Goal: Task Accomplishment & Management: Manage account settings

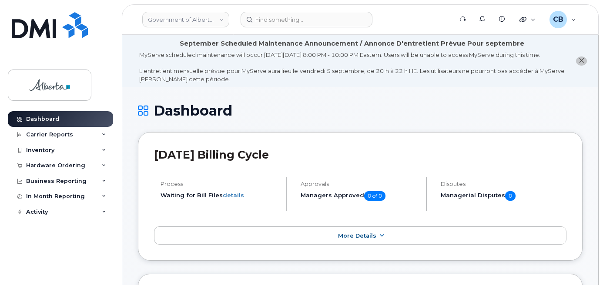
drag, startPoint x: 580, startPoint y: 64, endPoint x: 328, endPoint y: 0, distance: 259.7
click at [577, 63] on button "close notification" at bounding box center [581, 61] width 11 height 9
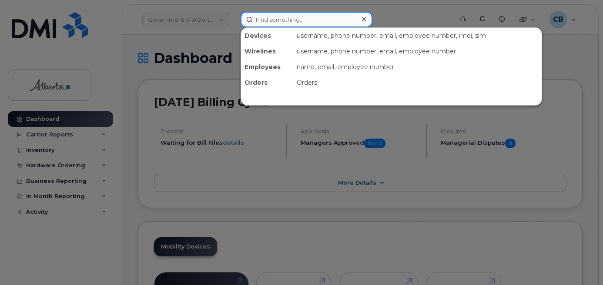
click at [294, 18] on input at bounding box center [306, 20] width 132 height 16
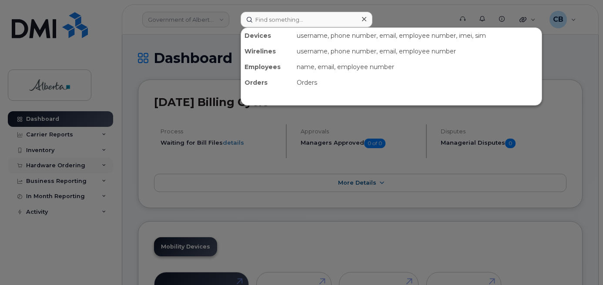
click at [48, 164] on div at bounding box center [301, 142] width 603 height 285
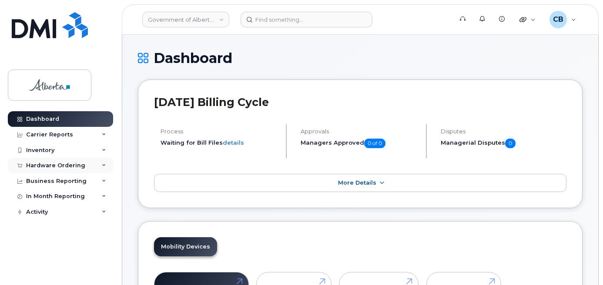
click at [48, 164] on div "Hardware Ordering" at bounding box center [55, 165] width 59 height 7
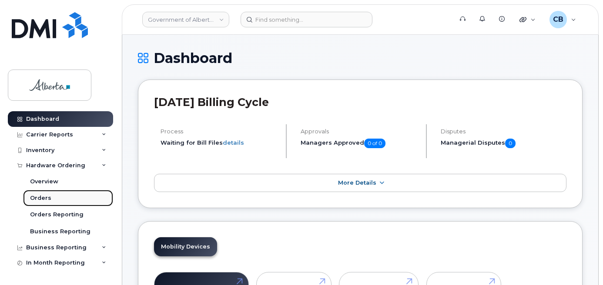
click at [40, 198] on div "Orders" at bounding box center [40, 198] width 21 height 8
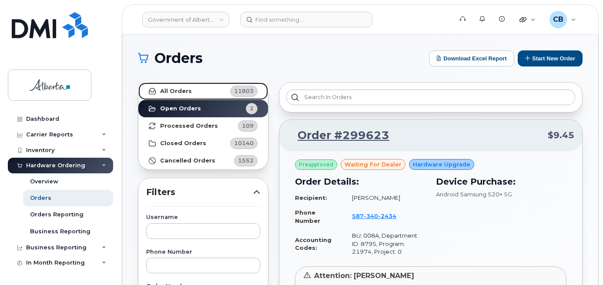
click at [180, 88] on strong "All Orders" at bounding box center [176, 91] width 32 height 7
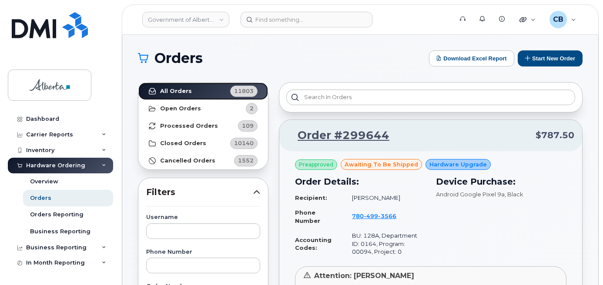
scroll to position [174, 0]
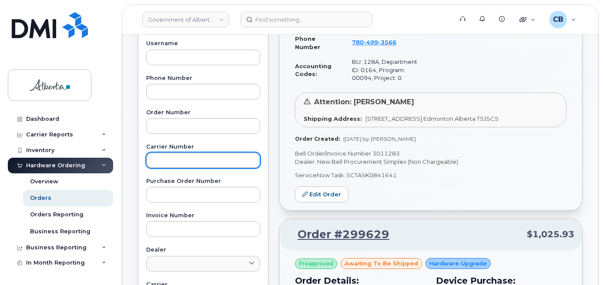
click at [162, 153] on input "text" at bounding box center [203, 161] width 114 height 16
paste input "3010893"
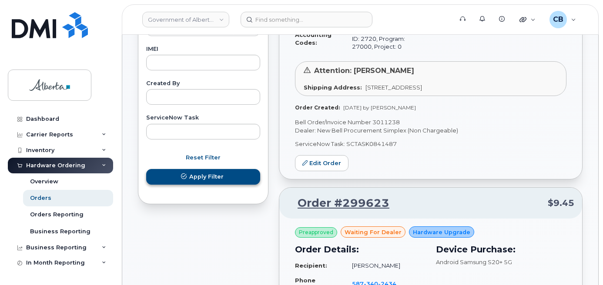
type input "3010893"
click at [217, 177] on span "Apply Filter" at bounding box center [206, 177] width 34 height 8
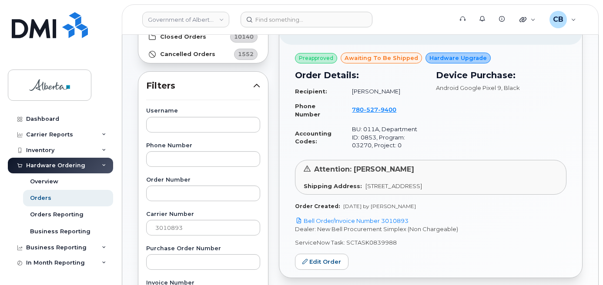
scroll to position [93, 0]
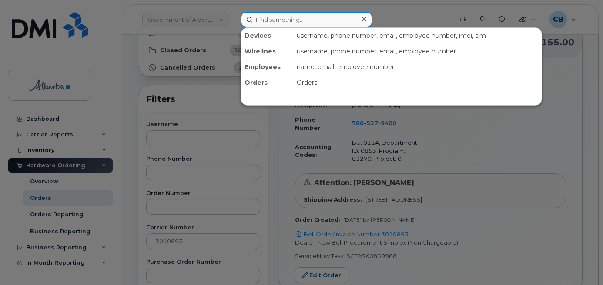
click at [282, 21] on input at bounding box center [306, 20] width 132 height 16
paste input "7805279400"
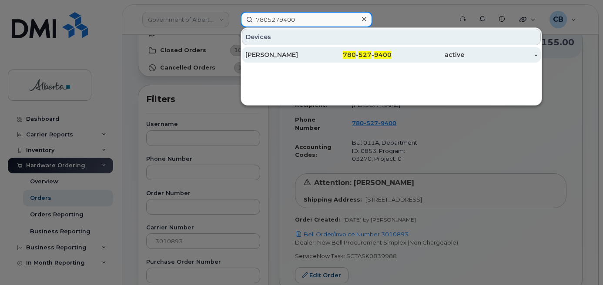
type input "7805279400"
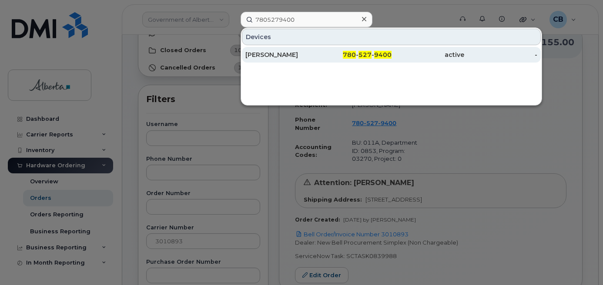
click at [277, 55] on div "Nicholas Seidel" at bounding box center [281, 54] width 73 height 9
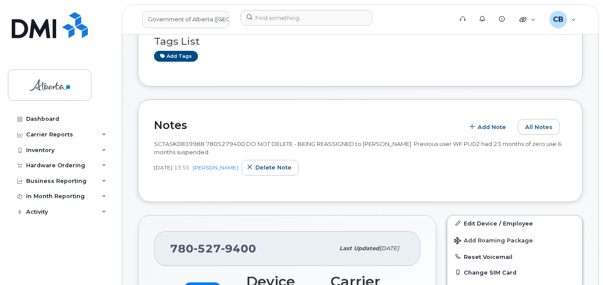
scroll to position [130, 0]
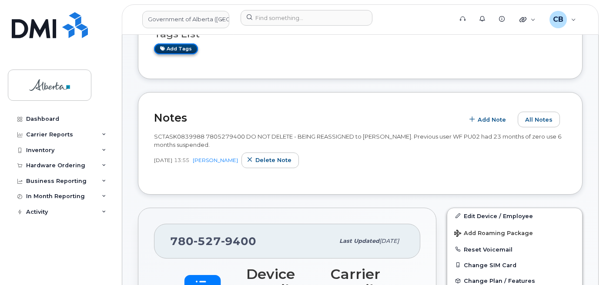
click at [176, 47] on link "Add tags" at bounding box center [176, 48] width 44 height 11
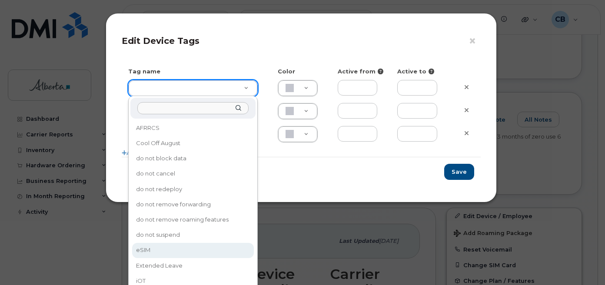
drag, startPoint x: 153, startPoint y: 247, endPoint x: 165, endPoint y: 236, distance: 16.0
type input "eSIM"
type input "D6CDC1"
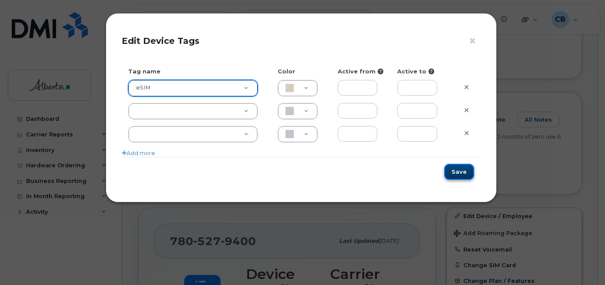
click at [463, 171] on button "Save" at bounding box center [459, 172] width 30 height 16
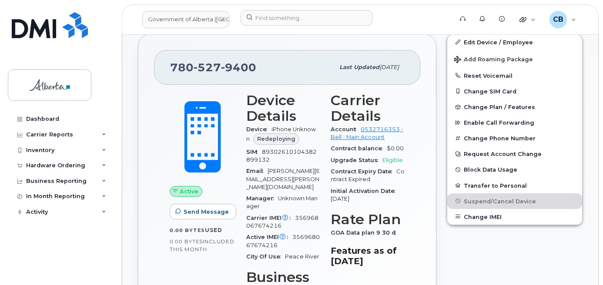
scroll to position [261, 0]
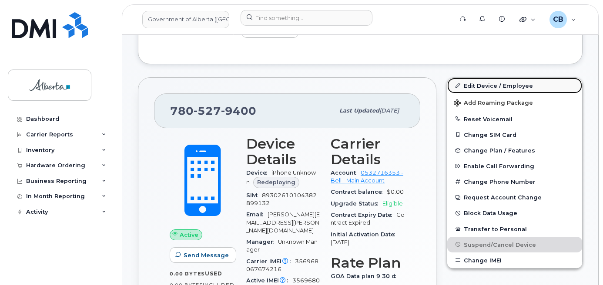
click at [477, 83] on link "Edit Device / Employee" at bounding box center [514, 86] width 135 height 16
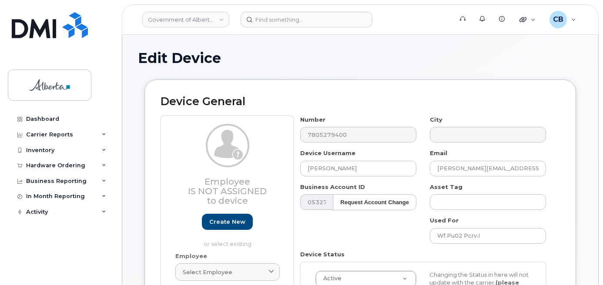
select select "4120336"
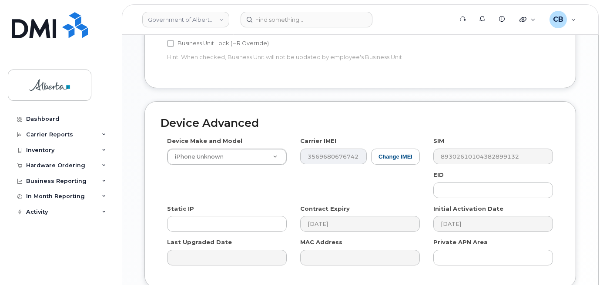
scroll to position [478, 0]
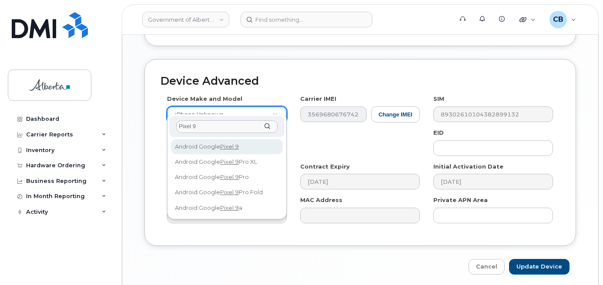
type input "Pixel 9"
select select "3203"
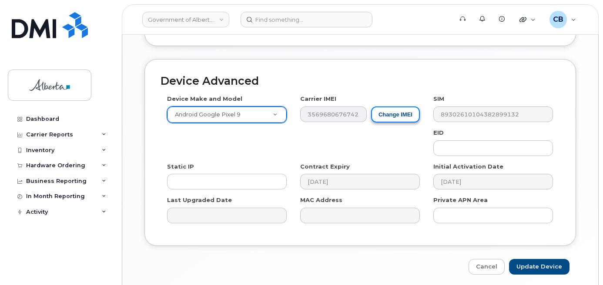
click at [393, 107] on button "Change IMEI" at bounding box center [395, 115] width 49 height 16
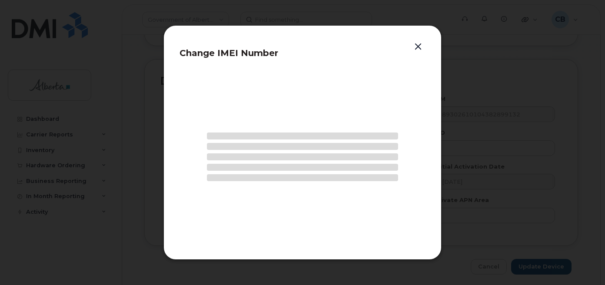
click at [393, 103] on section at bounding box center [303, 157] width 246 height 174
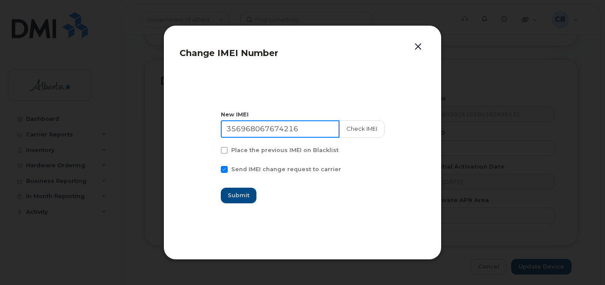
click at [258, 125] on input "356968067674216" at bounding box center [280, 128] width 119 height 17
paste input "4965918113347"
type input "354965918113347"
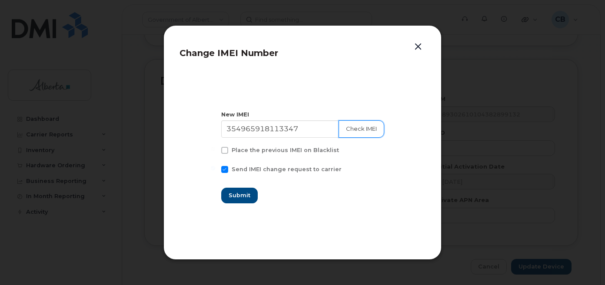
click at [360, 132] on button "Check IMEI" at bounding box center [362, 128] width 46 height 17
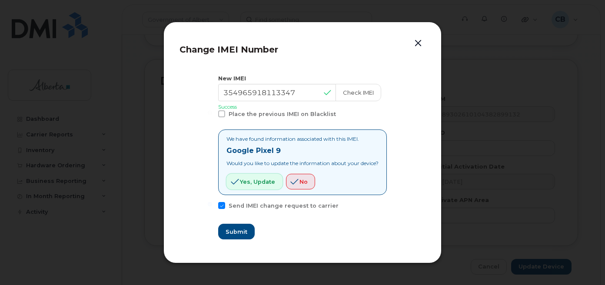
click at [248, 183] on span "Yes, update" at bounding box center [257, 182] width 35 height 8
click at [233, 233] on span "Submit" at bounding box center [236, 232] width 22 height 8
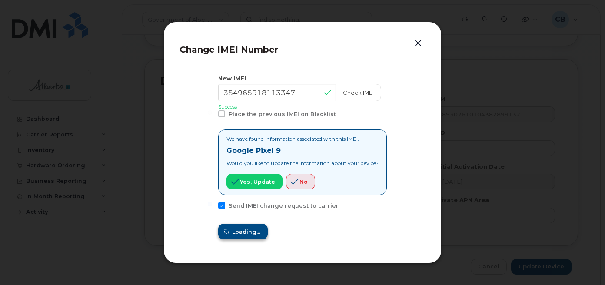
type input "354965918113347"
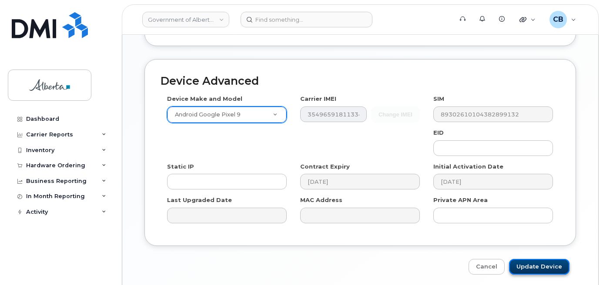
click at [538, 259] on input "Update Device" at bounding box center [539, 267] width 60 height 16
type input "Saving..."
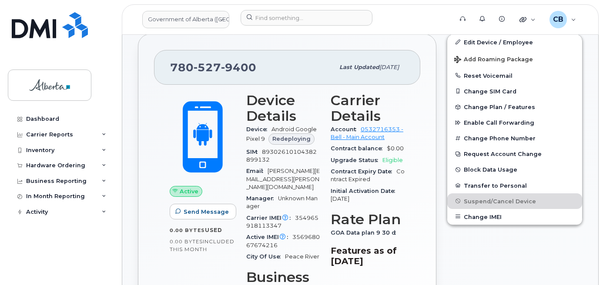
scroll to position [261, 0]
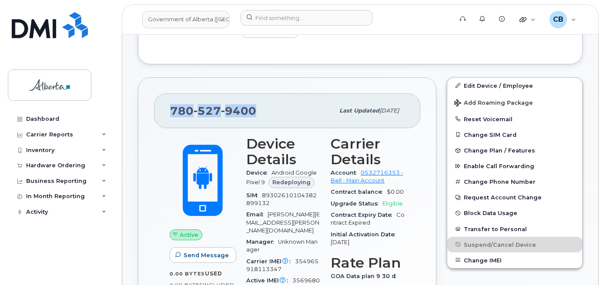
drag, startPoint x: 254, startPoint y: 107, endPoint x: 171, endPoint y: 109, distance: 83.5
click at [171, 109] on span "780 527 9400" at bounding box center [213, 110] width 86 height 13
copy span "780 527 9400"
click at [290, 116] on div "780 527 9400" at bounding box center [252, 111] width 164 height 18
click at [58, 164] on div "Hardware Ordering" at bounding box center [55, 165] width 59 height 7
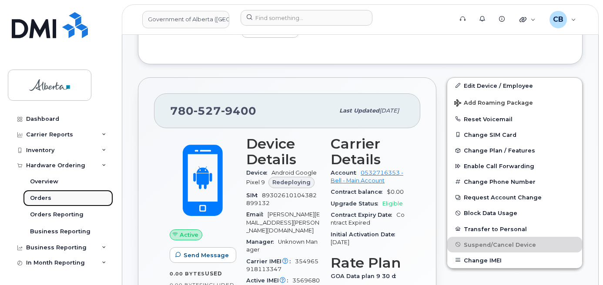
click at [37, 199] on div "Orders" at bounding box center [40, 198] width 21 height 8
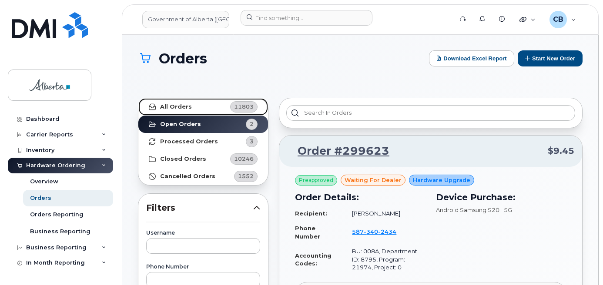
click at [168, 106] on strong "All Orders" at bounding box center [176, 106] width 32 height 7
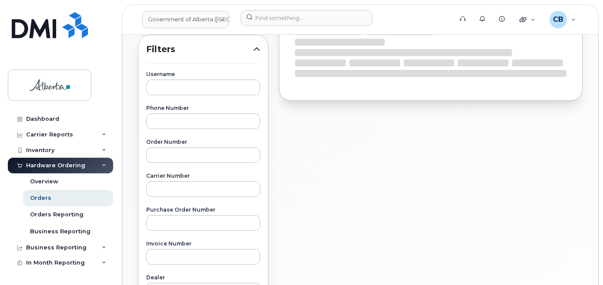
scroll to position [174, 0]
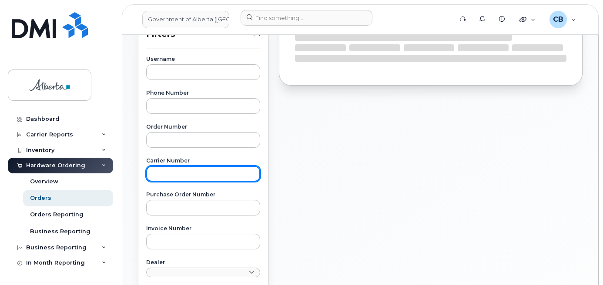
click at [153, 169] on input "text" at bounding box center [203, 174] width 114 height 16
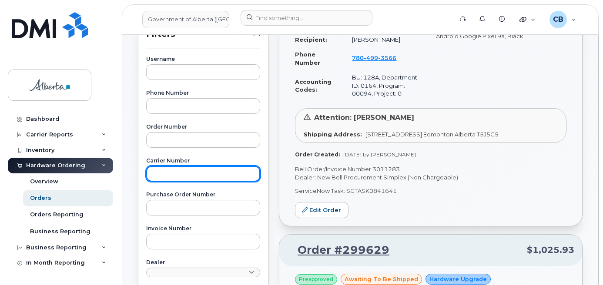
paste input "3003033"
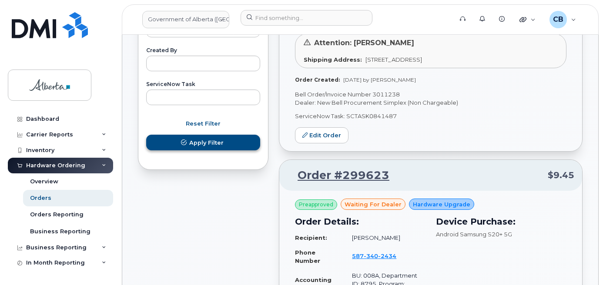
type input "3003033"
click at [209, 136] on button "Apply Filter" at bounding box center [203, 143] width 114 height 16
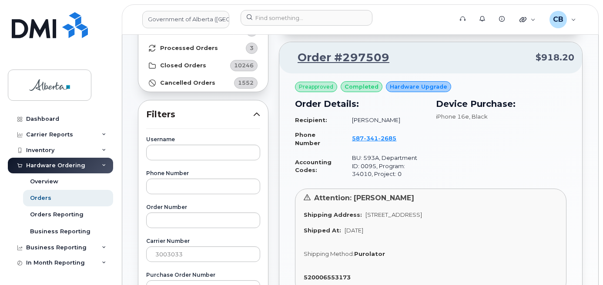
scroll to position [43, 0]
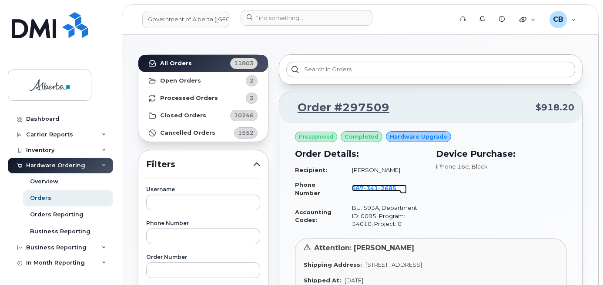
click at [363, 189] on span "341" at bounding box center [370, 188] width 14 height 7
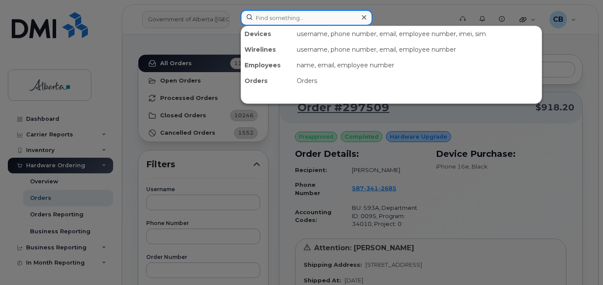
click at [258, 13] on input at bounding box center [306, 18] width 132 height 16
paste input "7808878752"
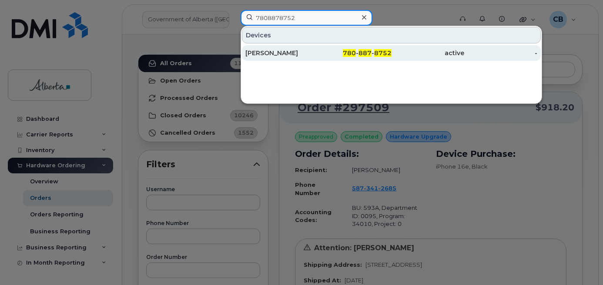
type input "7808878752"
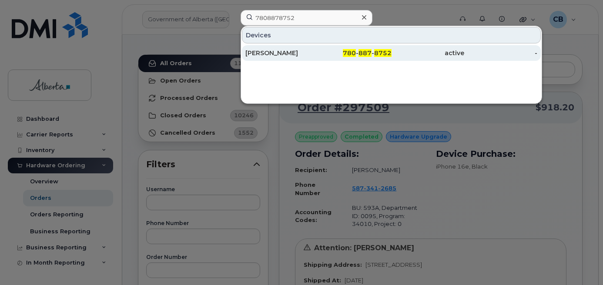
click at [265, 52] on div "[PERSON_NAME]" at bounding box center [281, 53] width 73 height 9
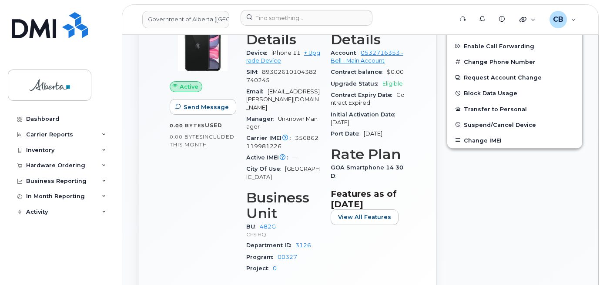
scroll to position [348, 0]
